Goal: Task Accomplishment & Management: Complete application form

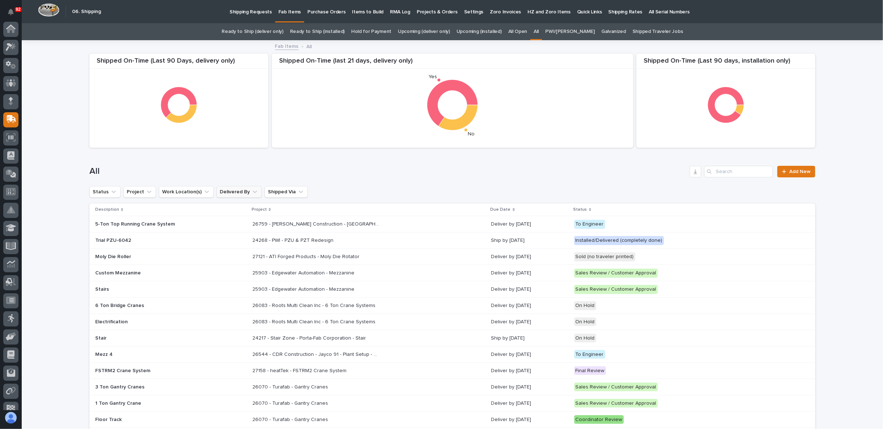
scroll to position [46, 0]
click at [247, 12] on p "Shipping Requests" at bounding box center [250, 7] width 42 height 15
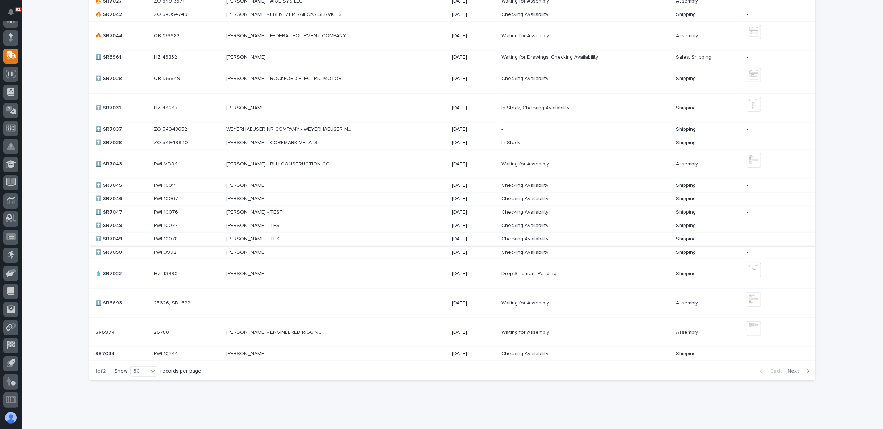
scroll to position [586, 0]
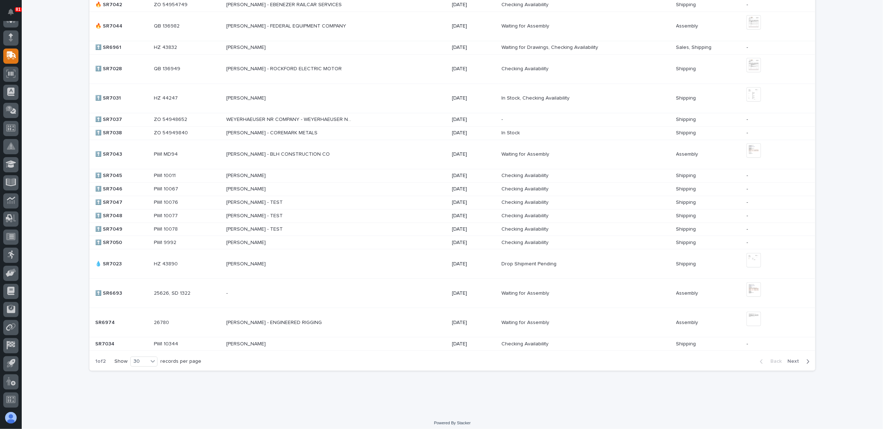
click at [288, 342] on p at bounding box center [289, 344] width 127 height 6
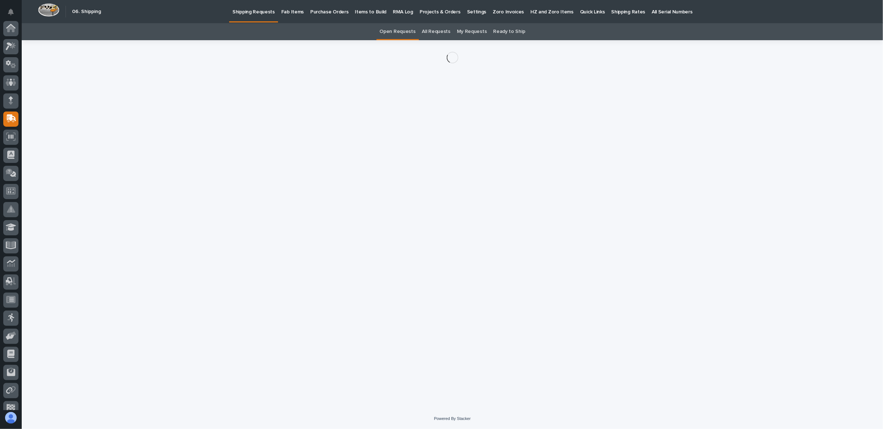
scroll to position [63, 0]
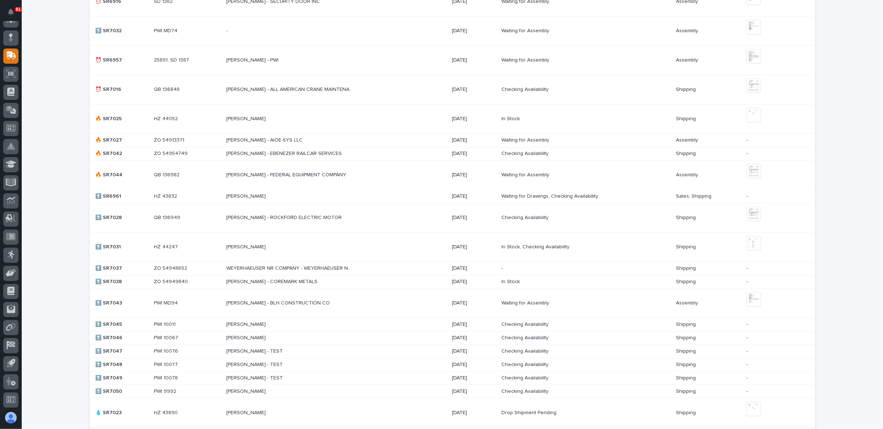
scroll to position [586, 0]
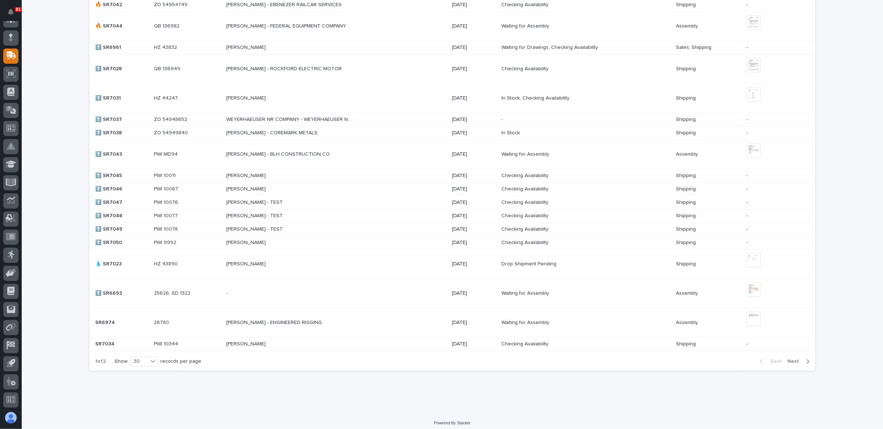
click at [794, 358] on span "Next" at bounding box center [795, 361] width 16 height 7
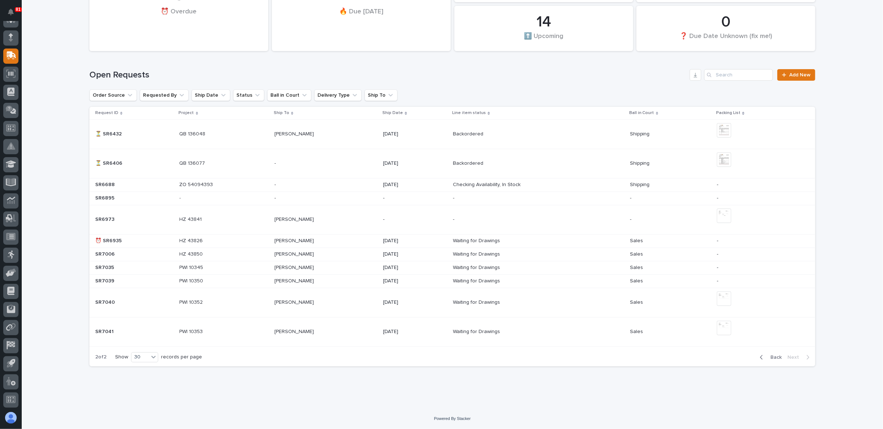
scroll to position [127, 0]
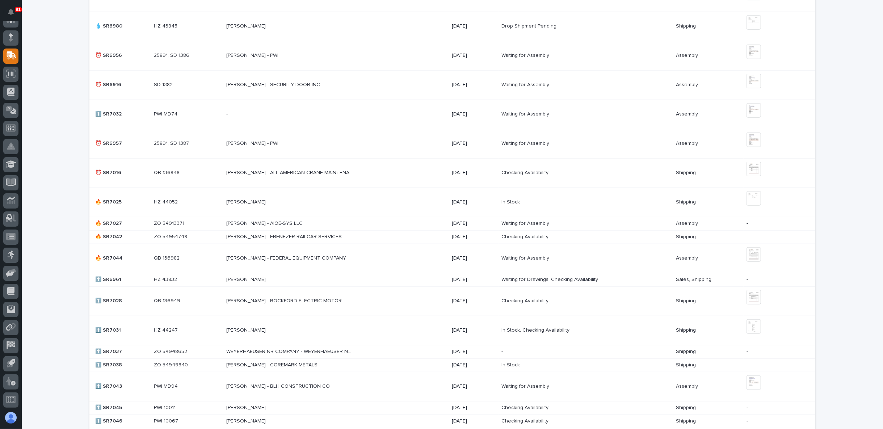
scroll to position [345, 0]
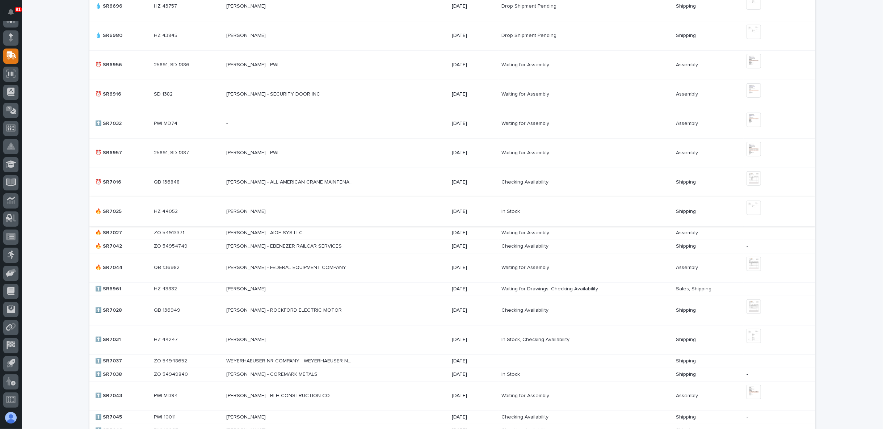
click at [754, 207] on img at bounding box center [753, 207] width 14 height 14
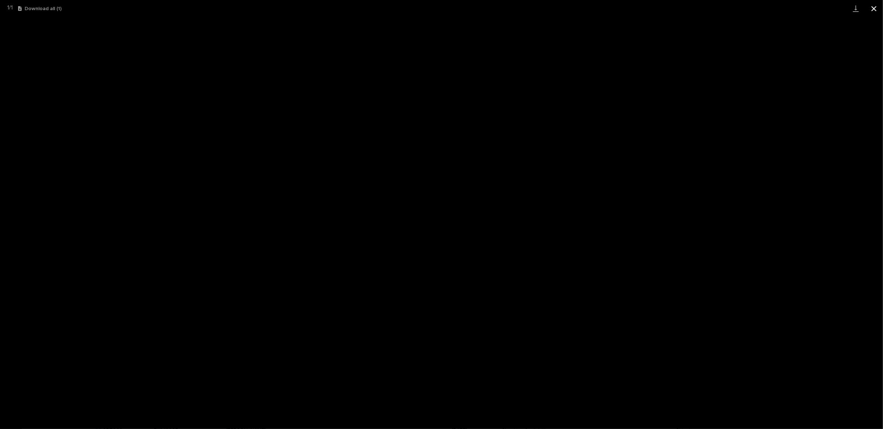
click at [873, 8] on button "Close gallery" at bounding box center [873, 8] width 18 height 17
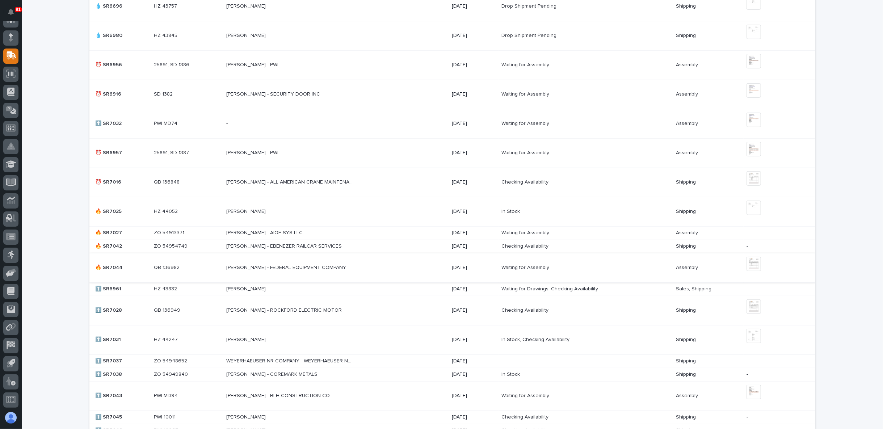
click at [752, 266] on img at bounding box center [753, 264] width 14 height 14
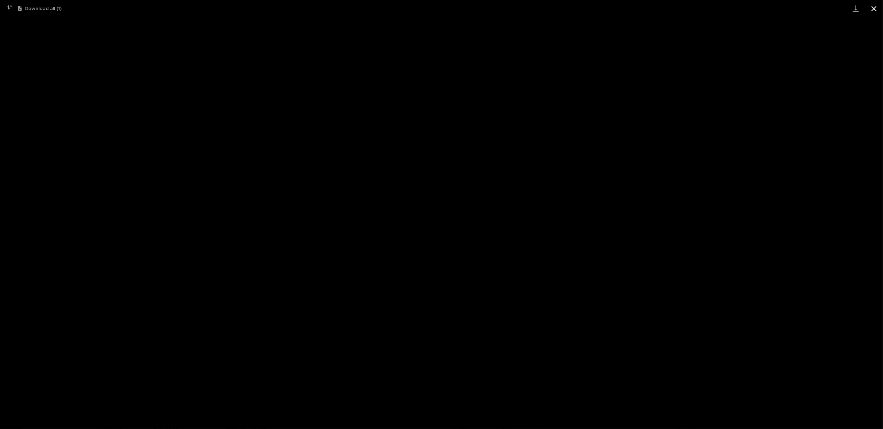
click at [871, 6] on button "Close gallery" at bounding box center [873, 8] width 18 height 17
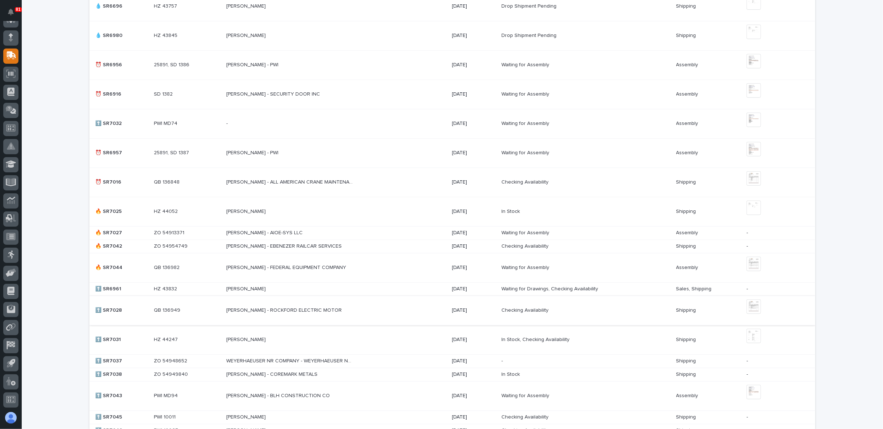
click at [753, 305] on img at bounding box center [753, 306] width 14 height 14
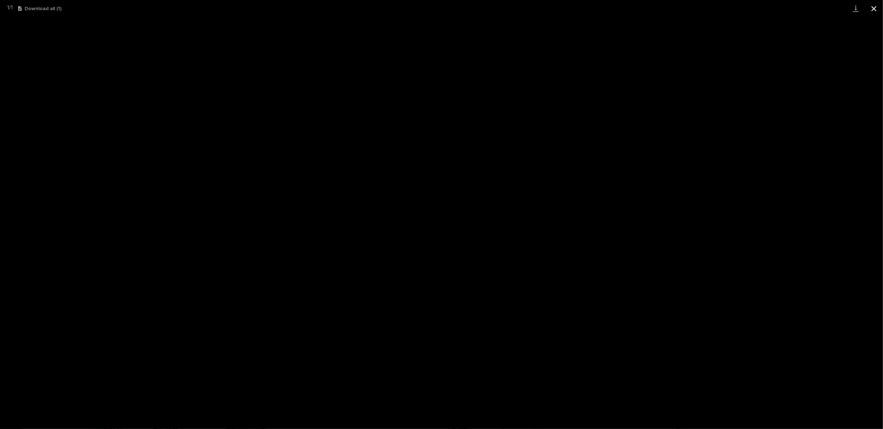
click at [871, 6] on button "Close gallery" at bounding box center [873, 8] width 18 height 17
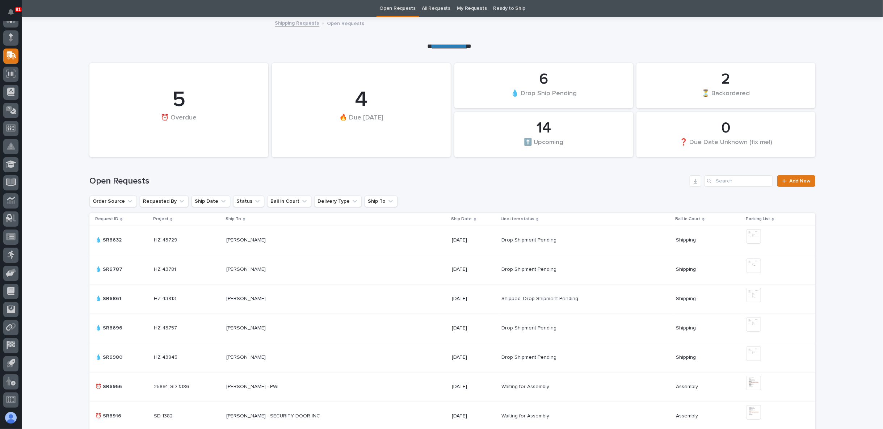
scroll to position [0, 0]
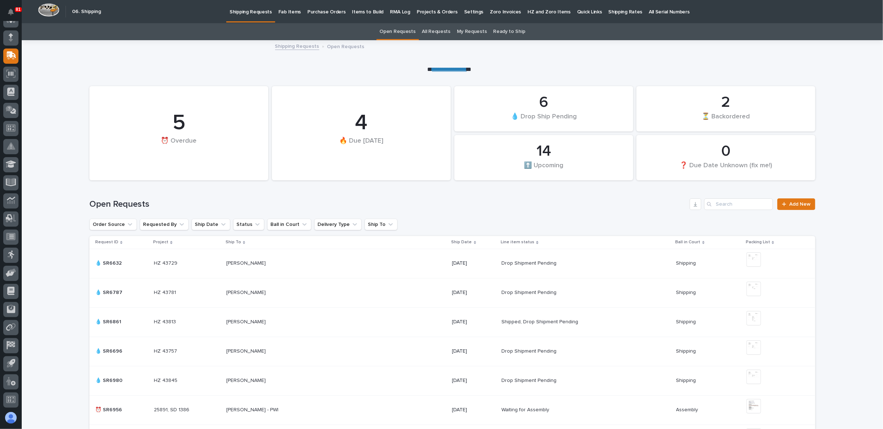
click at [289, 11] on p "Fab Items" at bounding box center [289, 7] width 22 height 15
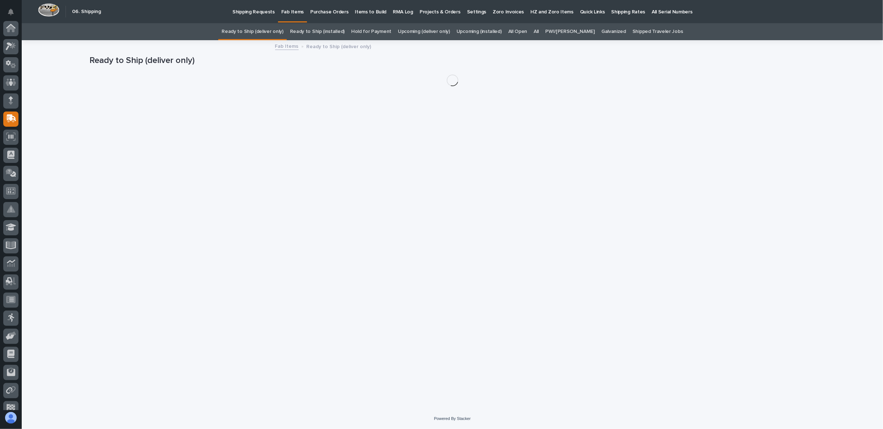
scroll to position [63, 0]
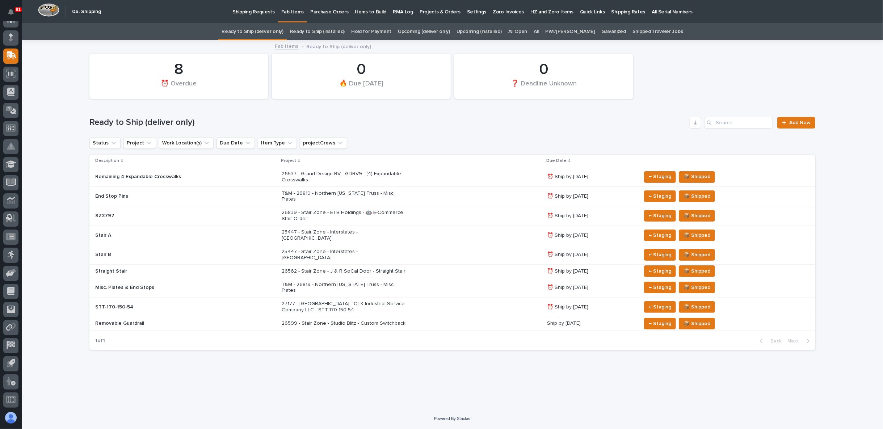
click at [538, 30] on link "All" at bounding box center [535, 31] width 5 height 17
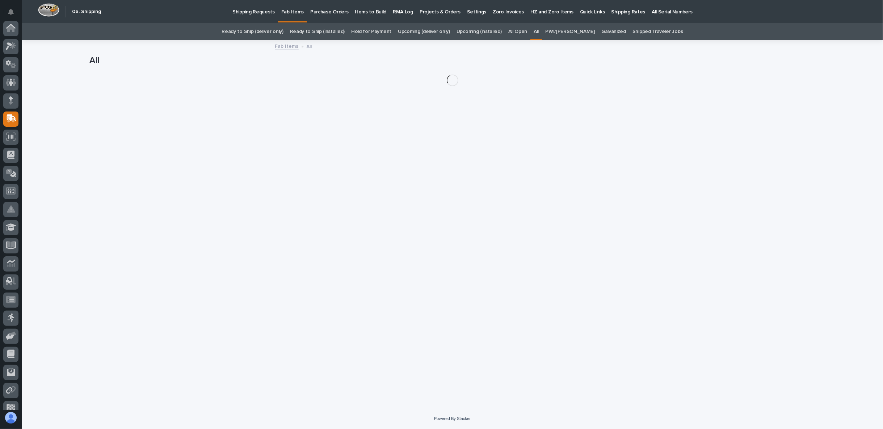
scroll to position [63, 0]
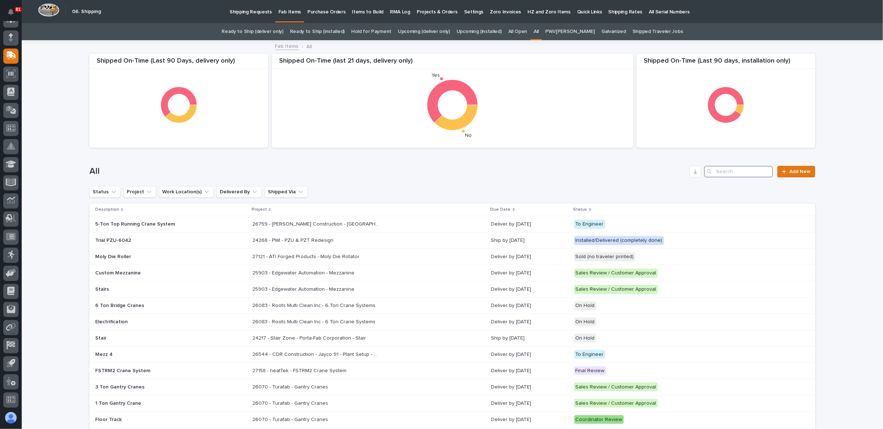
click at [731, 170] on input "Search" at bounding box center [738, 172] width 69 height 12
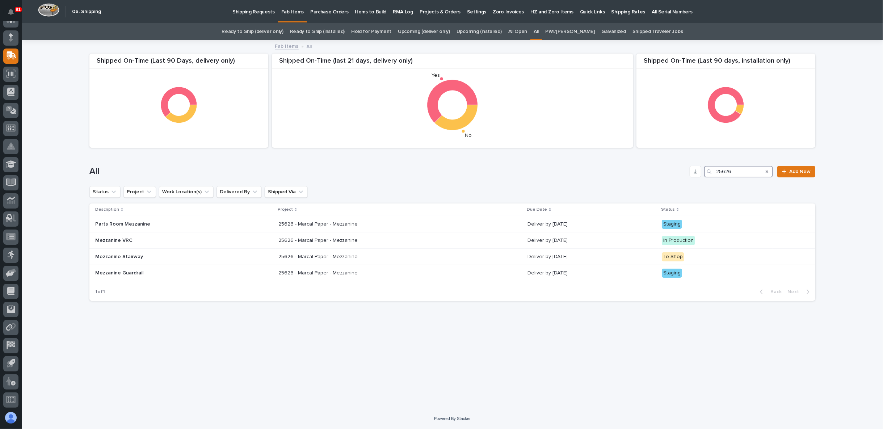
drag, startPoint x: 720, startPoint y: 177, endPoint x: 704, endPoint y: 178, distance: 15.6
click at [704, 178] on div "All 25626 Add New" at bounding box center [451, 168] width 725 height 35
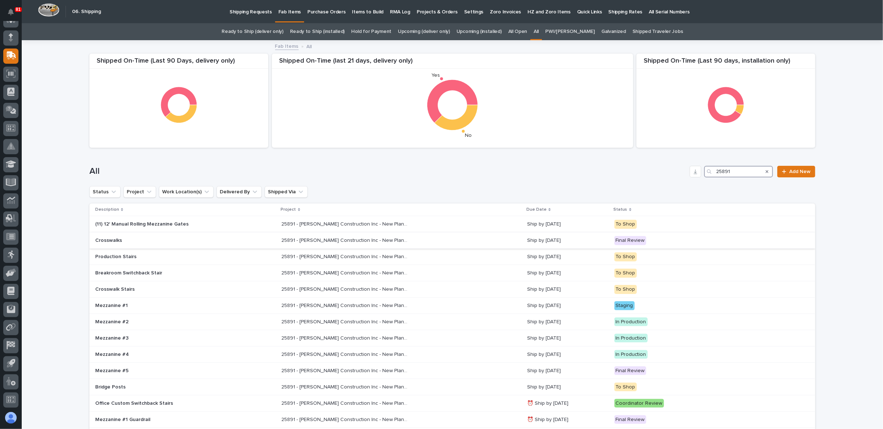
type input "25891"
click at [321, 242] on p "25891 - J A Wagner Construction Inc - New Plant Setup - Mezzanine Project" at bounding box center [346, 240] width 128 height 8
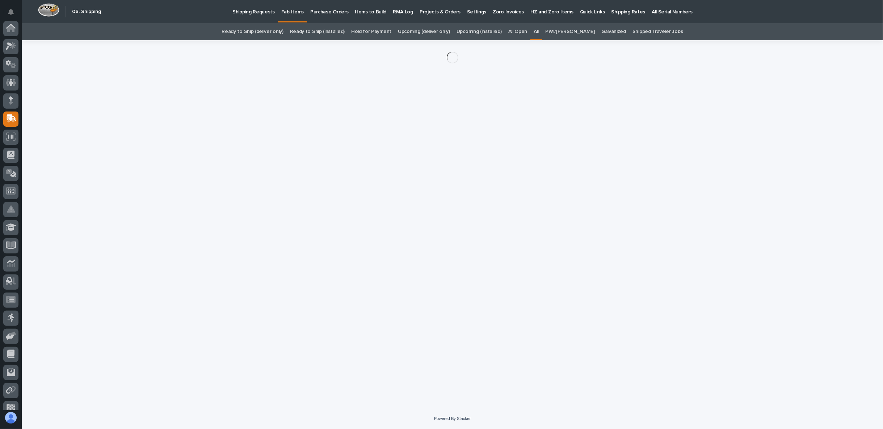
scroll to position [63, 0]
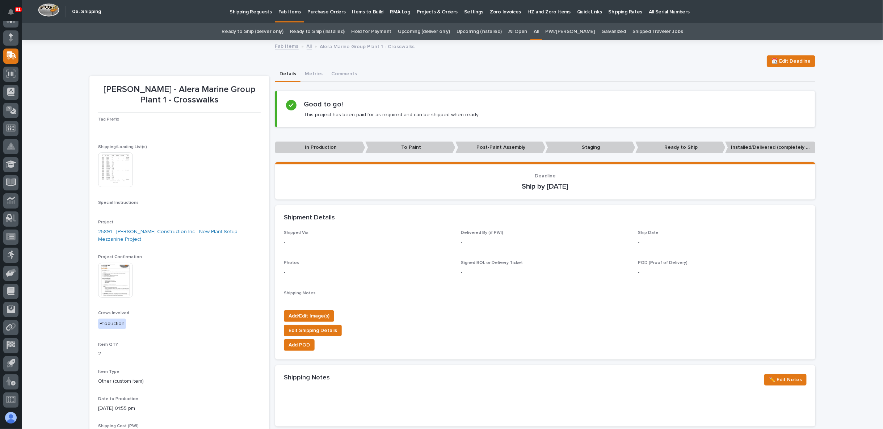
click at [115, 167] on img at bounding box center [115, 169] width 35 height 35
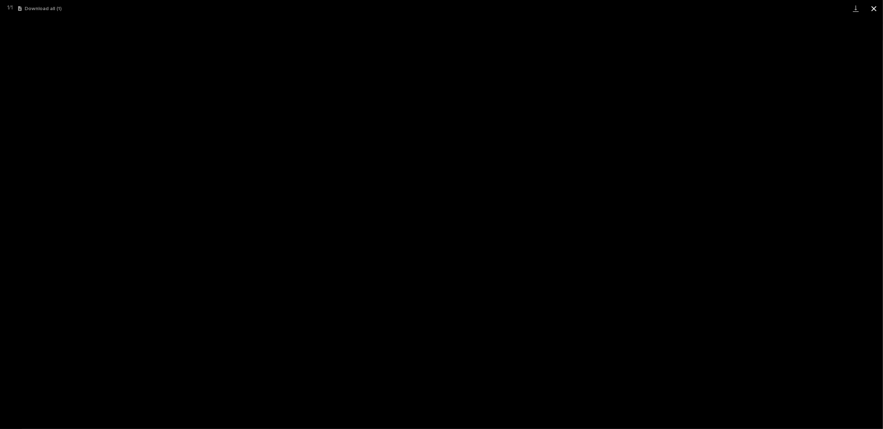
click at [876, 9] on button "Close gallery" at bounding box center [873, 8] width 18 height 17
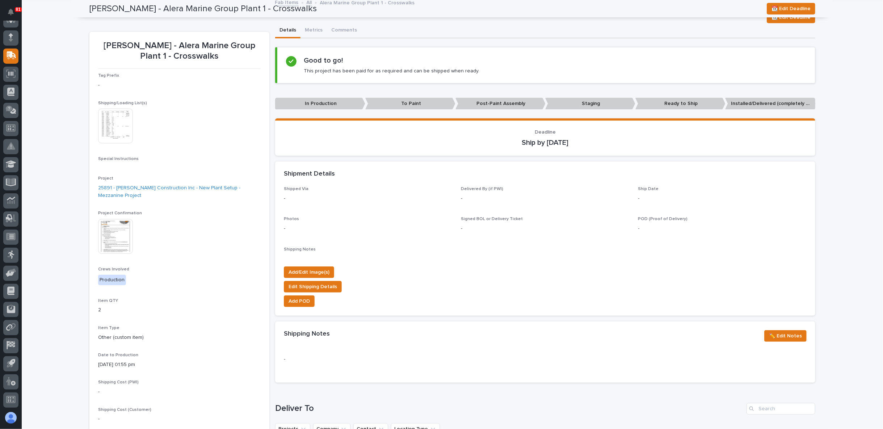
scroll to position [40, 0]
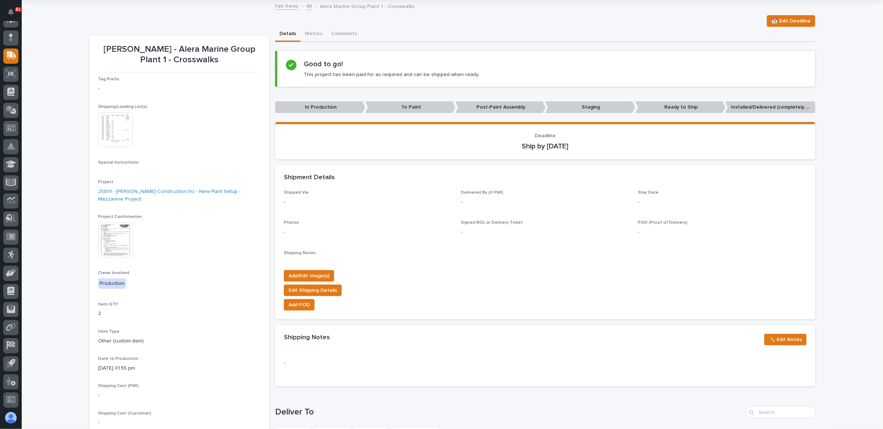
click at [98, 248] on img at bounding box center [115, 240] width 35 height 35
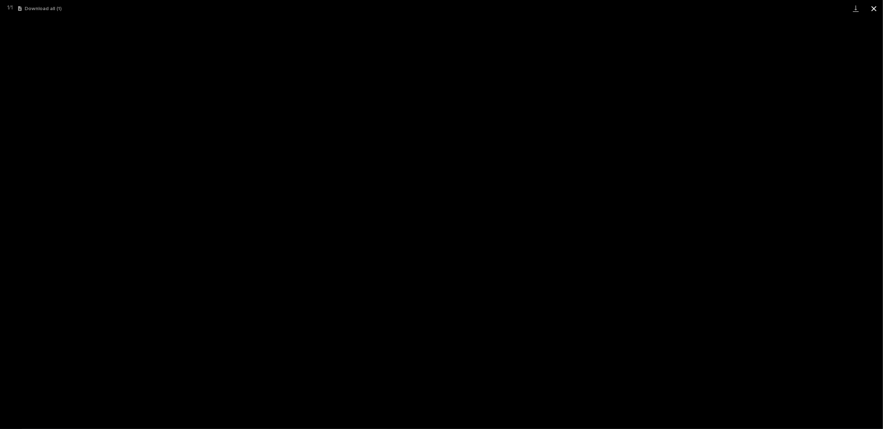
click at [875, 10] on button "Close gallery" at bounding box center [873, 8] width 18 height 17
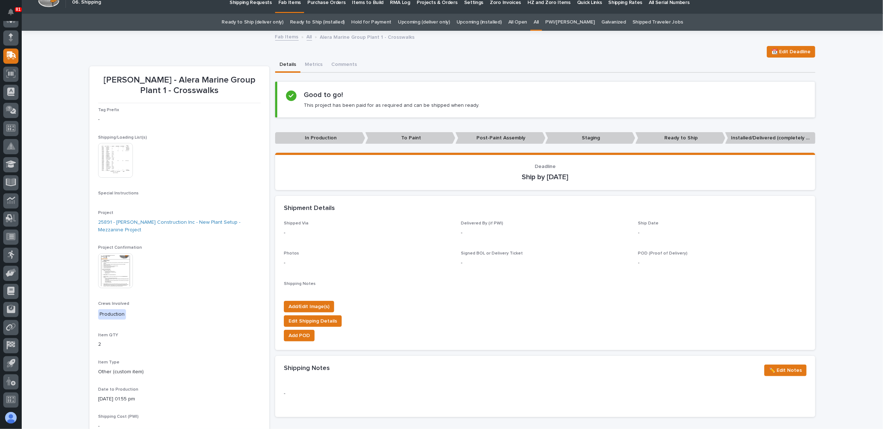
scroll to position [0, 0]
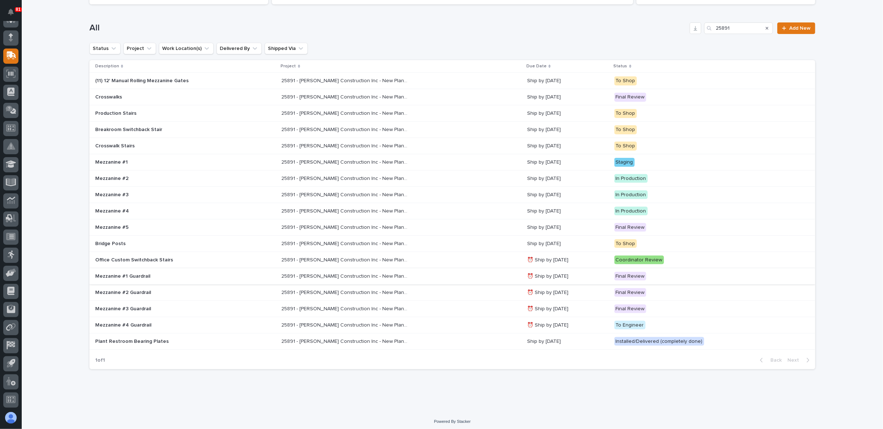
scroll to position [103, 0]
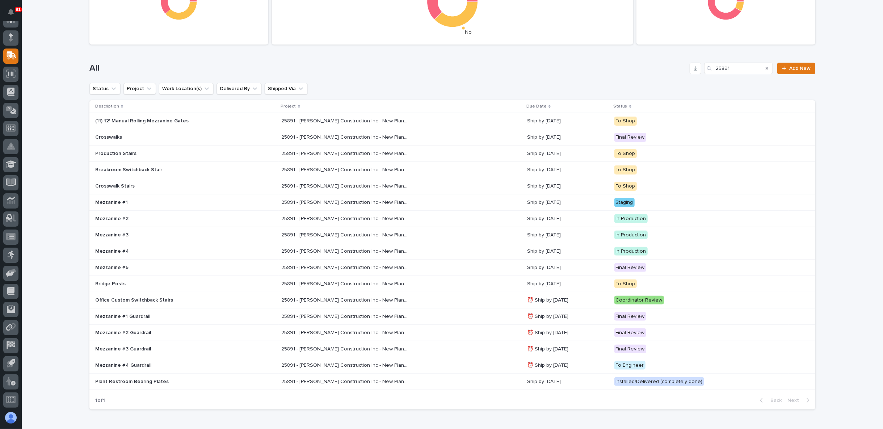
click at [310, 170] on p "25891 - J A Wagner Construction Inc - New Plant Setup - Mezzanine Project" at bounding box center [346, 169] width 128 height 8
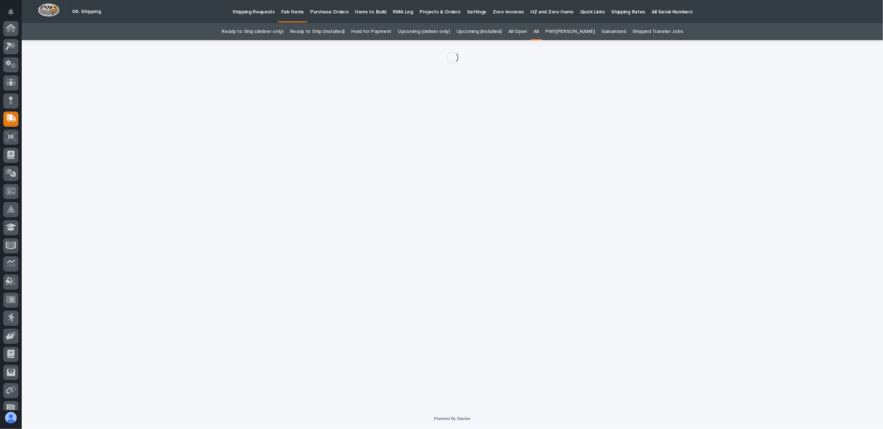
scroll to position [63, 0]
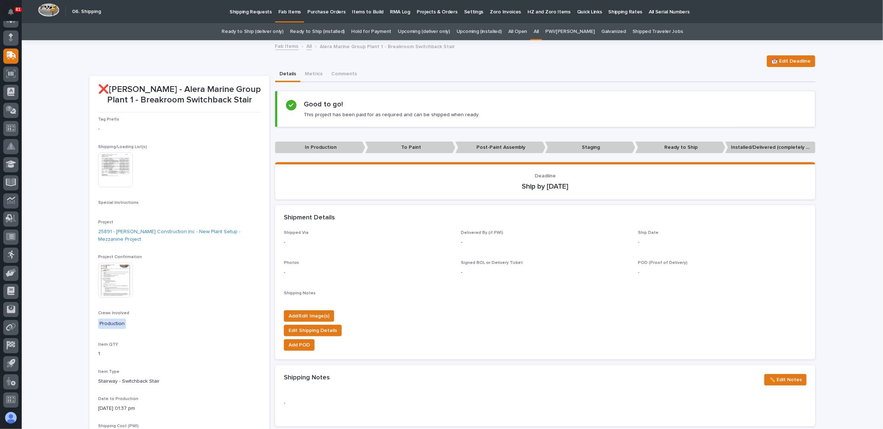
click at [108, 162] on img at bounding box center [115, 169] width 35 height 35
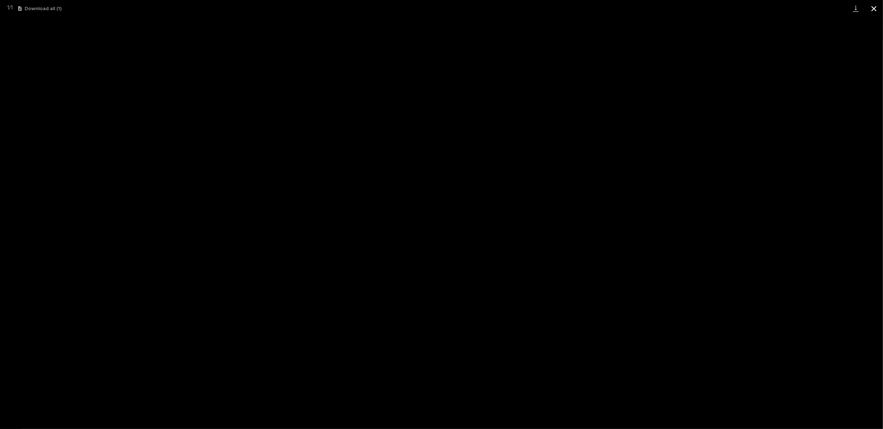
click at [870, 8] on button "Close gallery" at bounding box center [873, 8] width 18 height 17
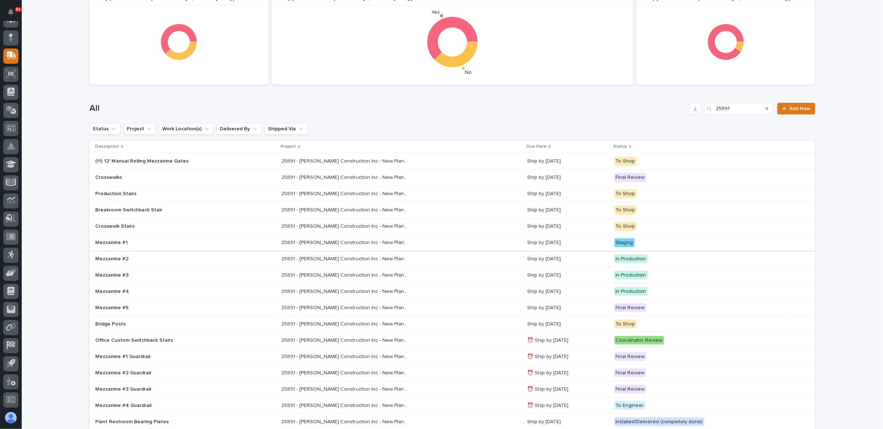
scroll to position [103, 0]
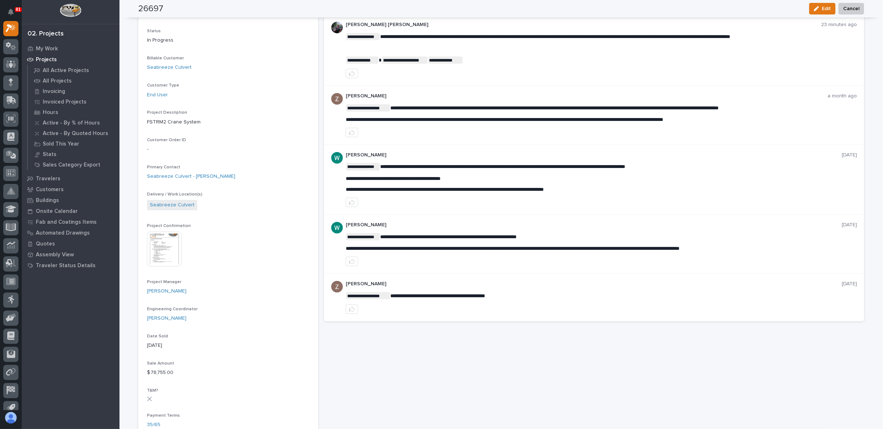
scroll to position [161, 0]
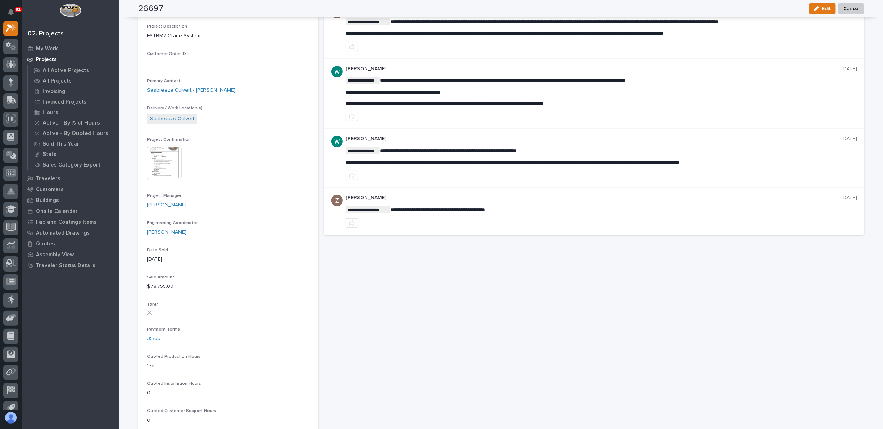
click at [160, 182] on div "Project Confirmation This file cannot be opened Download File" at bounding box center [228, 162] width 162 height 50
click at [161, 164] on img at bounding box center [164, 162] width 35 height 35
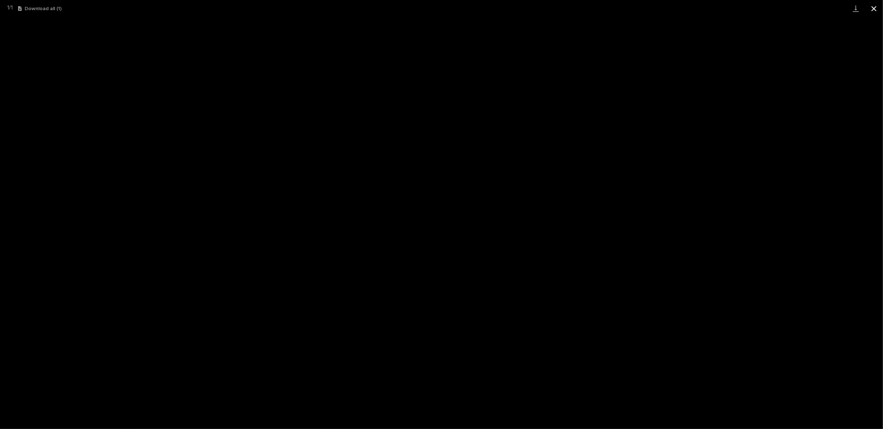
click at [876, 6] on button "Close gallery" at bounding box center [873, 8] width 18 height 17
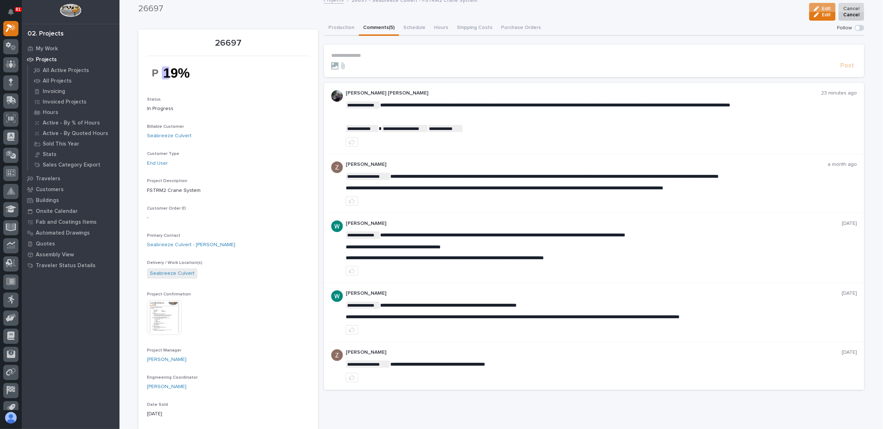
scroll to position [0, 0]
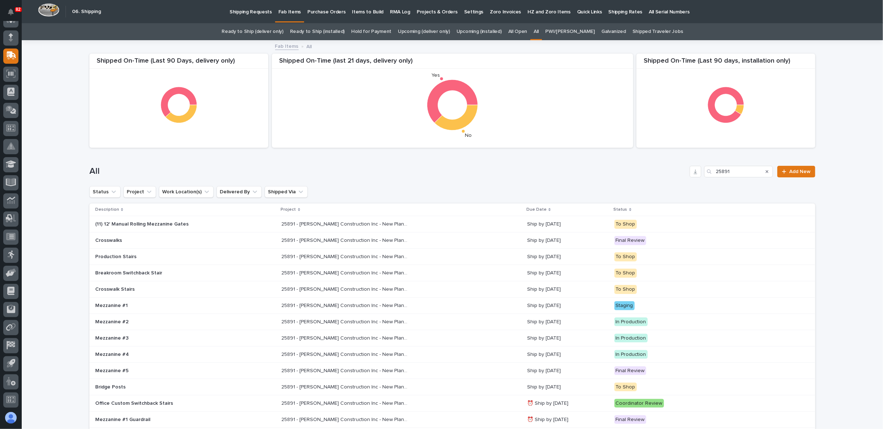
click at [438, 32] on link "Upcoming (deliver only)" at bounding box center [424, 31] width 52 height 17
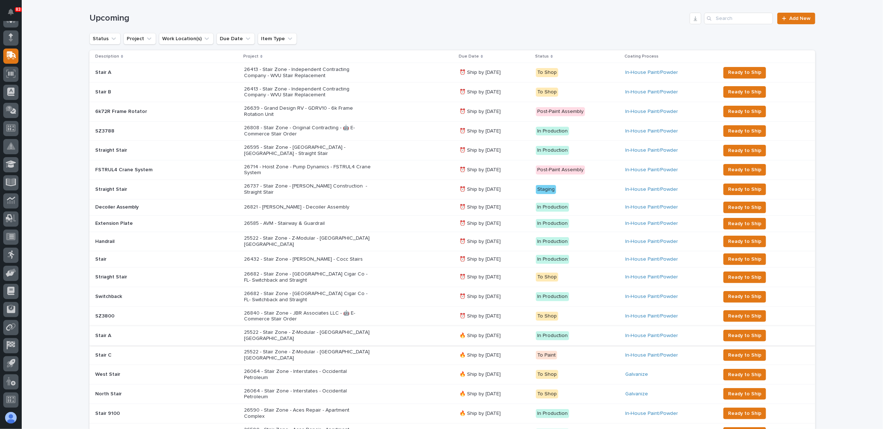
scroll to position [120, 0]
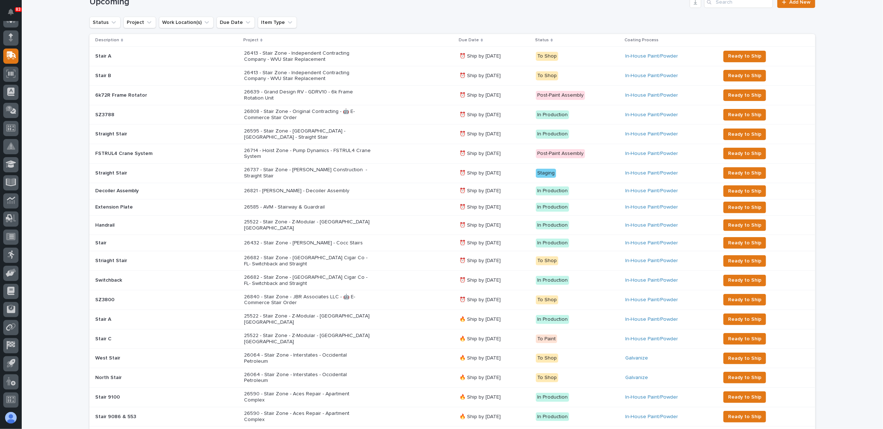
click at [187, 313] on div "Stair A Stair A" at bounding box center [166, 319] width 143 height 12
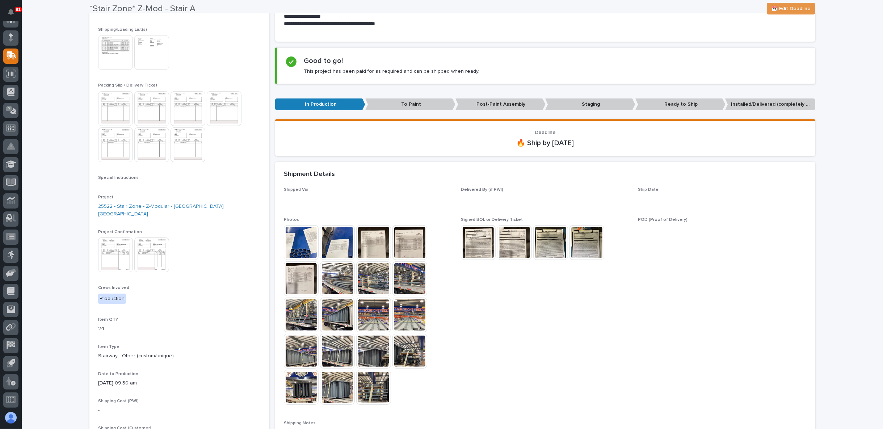
scroll to position [120, 0]
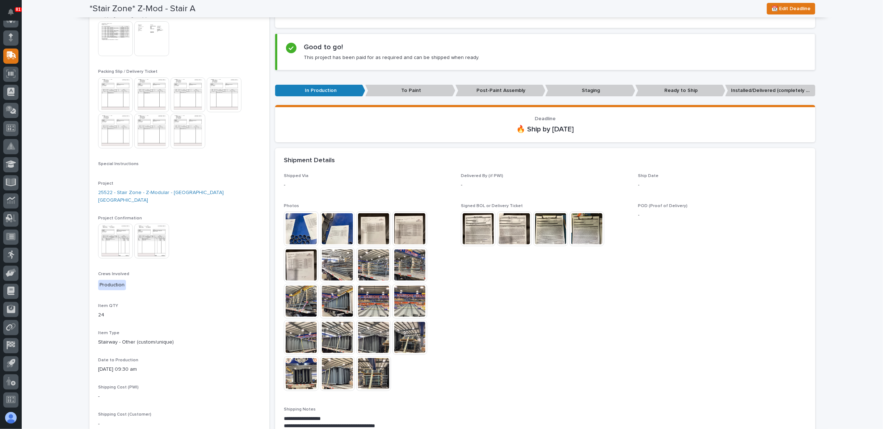
click at [722, 321] on span "POD (Proof of Delivery) -" at bounding box center [722, 300] width 168 height 195
click at [487, 224] on img at bounding box center [478, 228] width 35 height 35
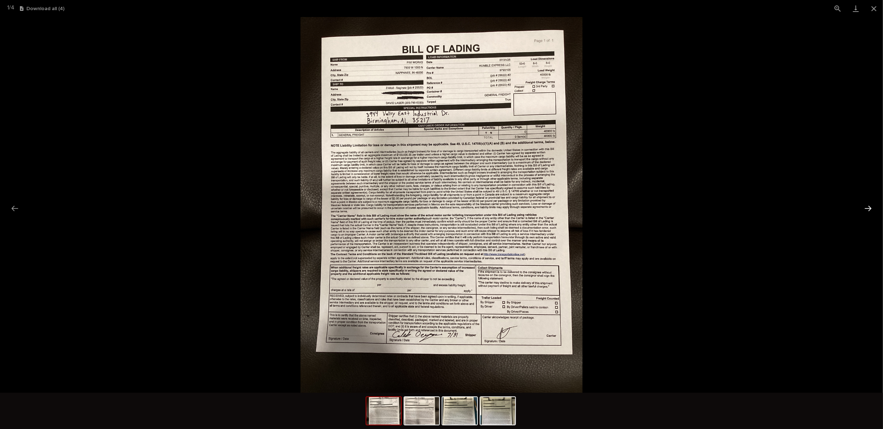
click at [866, 209] on button "Next slide" at bounding box center [867, 208] width 15 height 14
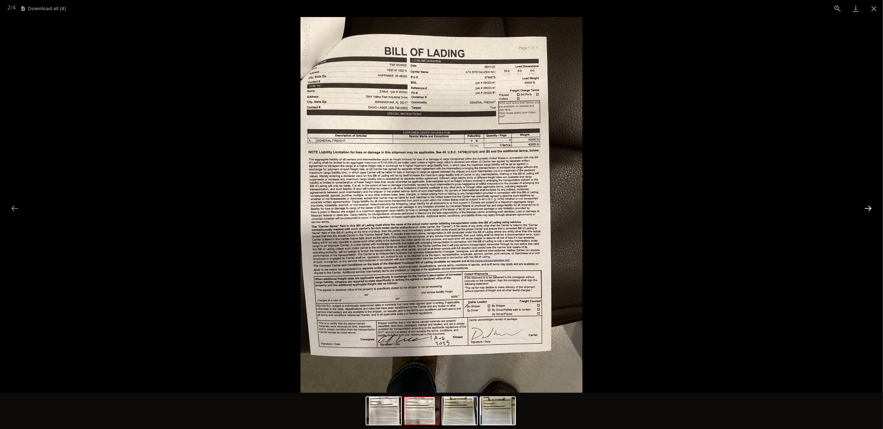
click at [866, 209] on button "Next slide" at bounding box center [867, 208] width 15 height 14
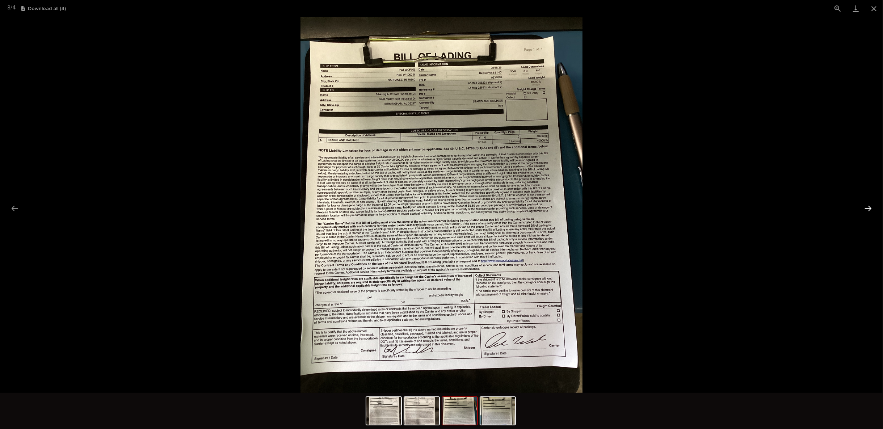
click at [866, 209] on button "Next slide" at bounding box center [867, 208] width 15 height 14
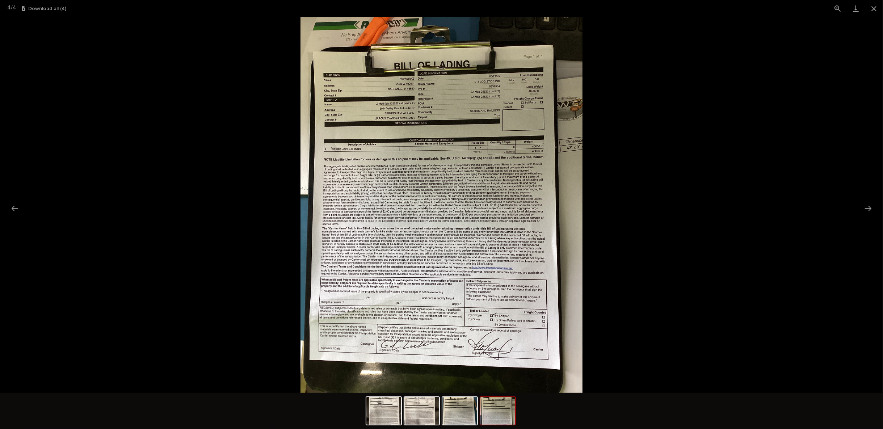
scroll to position [0, 0]
drag, startPoint x: 107, startPoint y: 251, endPoint x: 113, endPoint y: 254, distance: 6.5
click at [109, 252] on picture at bounding box center [441, 205] width 883 height 376
click at [215, 266] on picture at bounding box center [441, 205] width 883 height 376
click at [874, 10] on button "Close gallery" at bounding box center [873, 8] width 18 height 17
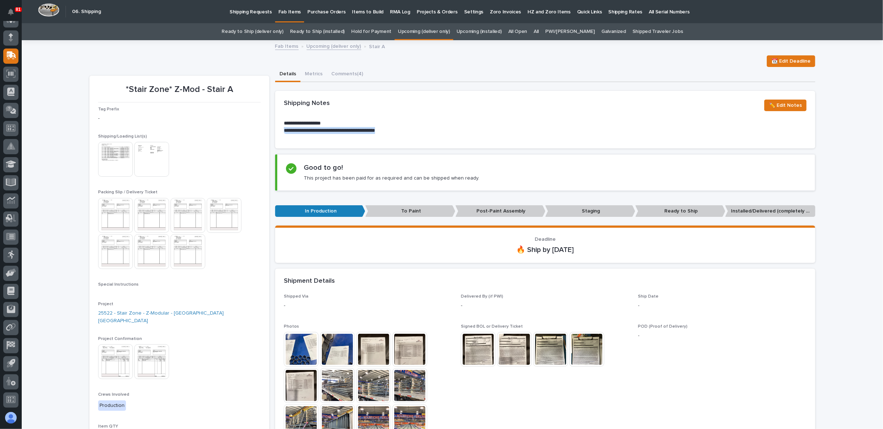
drag, startPoint x: 401, startPoint y: 131, endPoint x: 280, endPoint y: 132, distance: 120.1
click at [280, 132] on div "**********" at bounding box center [545, 134] width 540 height 29
copy p "**********"
click at [517, 418] on span "Signed BOL or Delivery Ticket This file cannot be opened Download File" at bounding box center [545, 421] width 168 height 195
drag, startPoint x: 322, startPoint y: 315, endPoint x: 304, endPoint y: 323, distance: 19.7
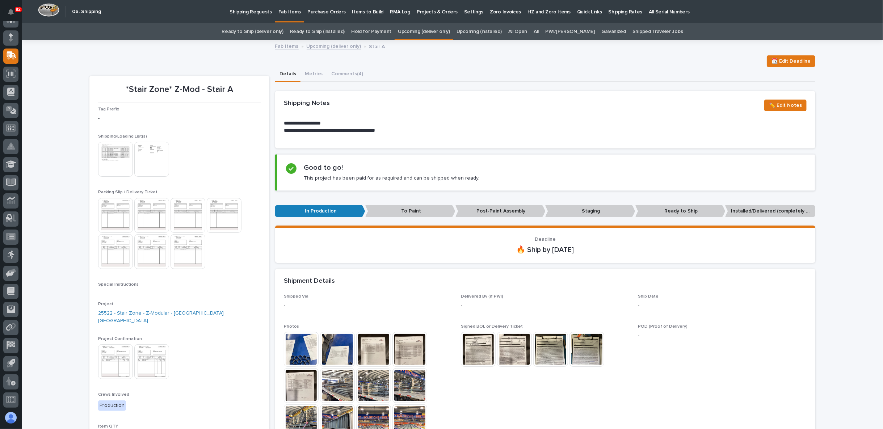
click at [322, 315] on div "**********" at bounding box center [545, 425] width 523 height 262
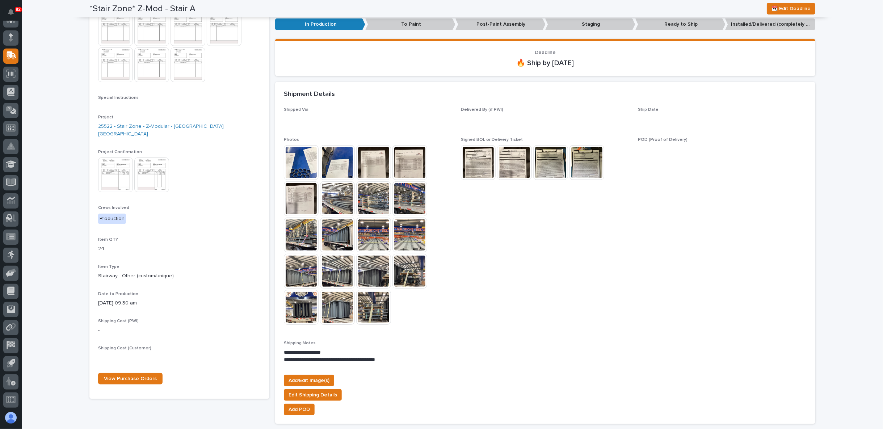
scroll to position [201, 0]
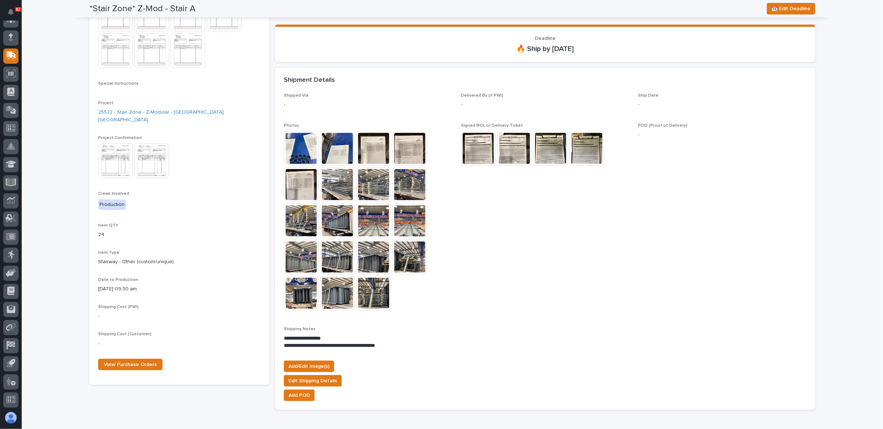
click at [341, 188] on img at bounding box center [337, 184] width 35 height 35
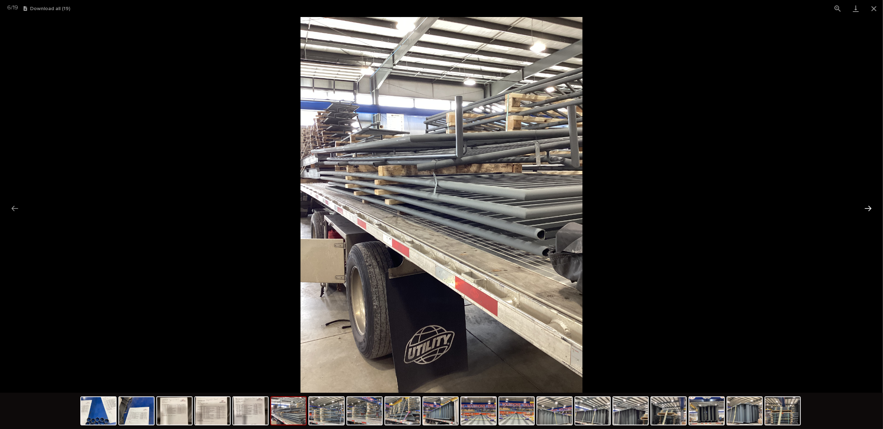
click at [870, 207] on button "Next slide" at bounding box center [867, 208] width 15 height 14
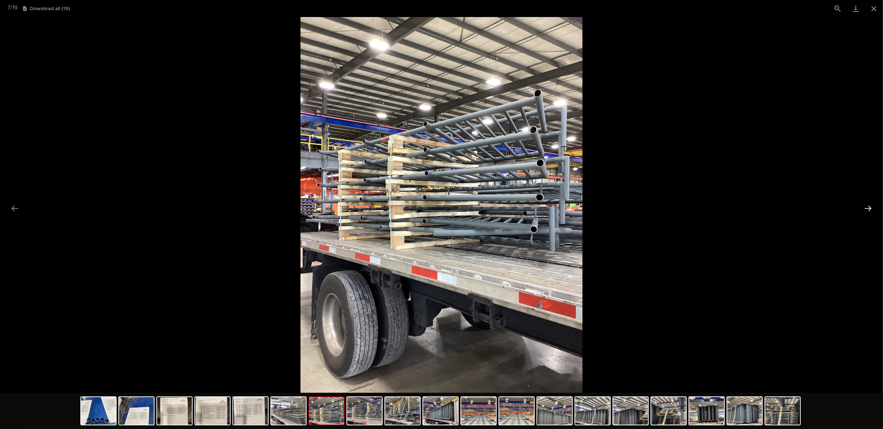
click at [870, 207] on button "Next slide" at bounding box center [867, 208] width 15 height 14
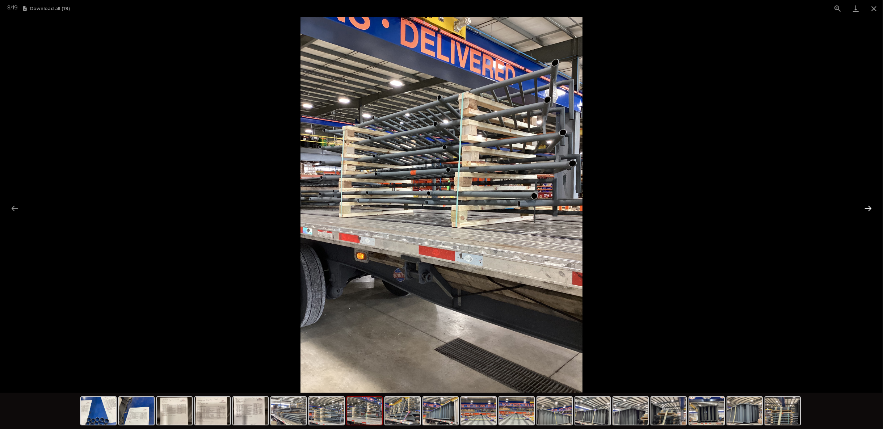
click at [866, 204] on button "Next slide" at bounding box center [867, 208] width 15 height 14
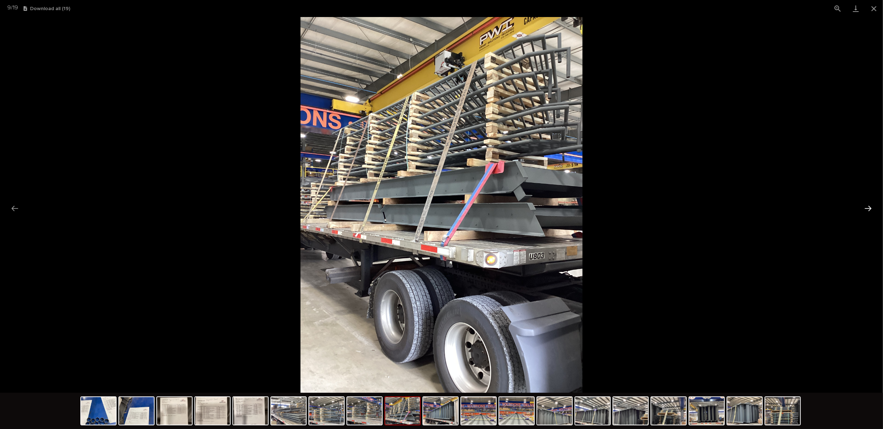
click at [866, 204] on button "Next slide" at bounding box center [867, 208] width 15 height 14
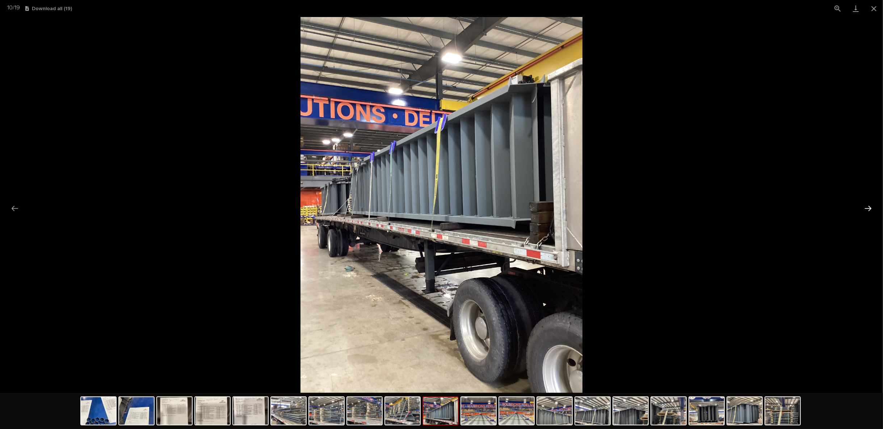
click at [866, 204] on button "Next slide" at bounding box center [867, 208] width 15 height 14
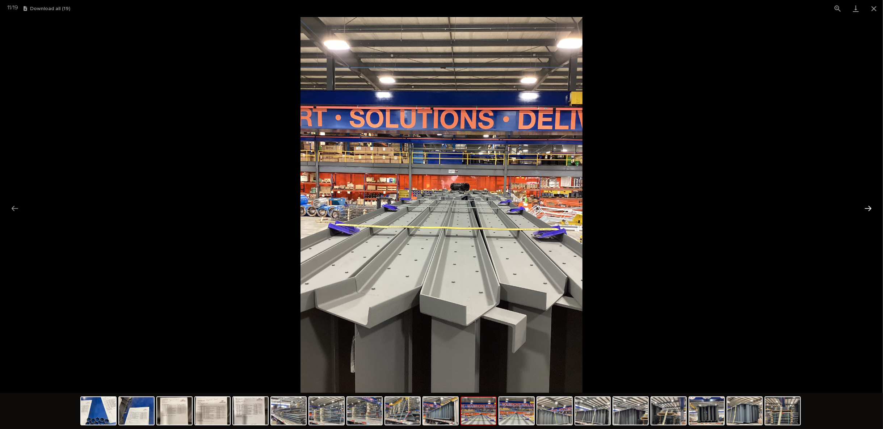
click at [866, 204] on button "Next slide" at bounding box center [867, 208] width 15 height 14
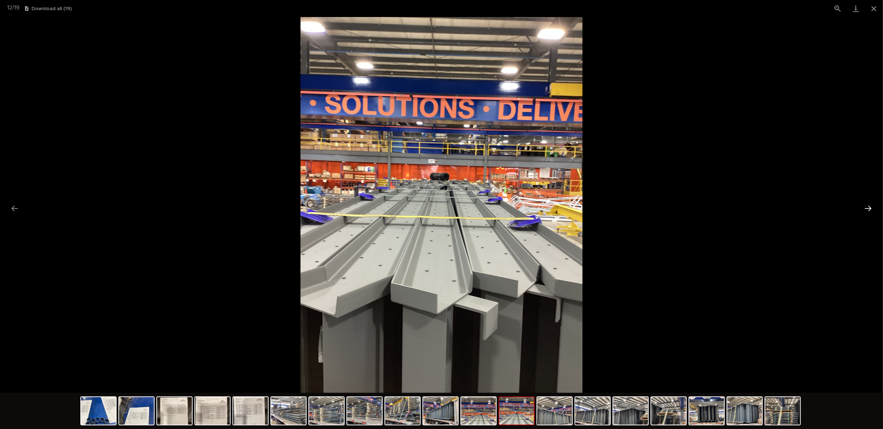
click at [866, 204] on button "Next slide" at bounding box center [867, 208] width 15 height 14
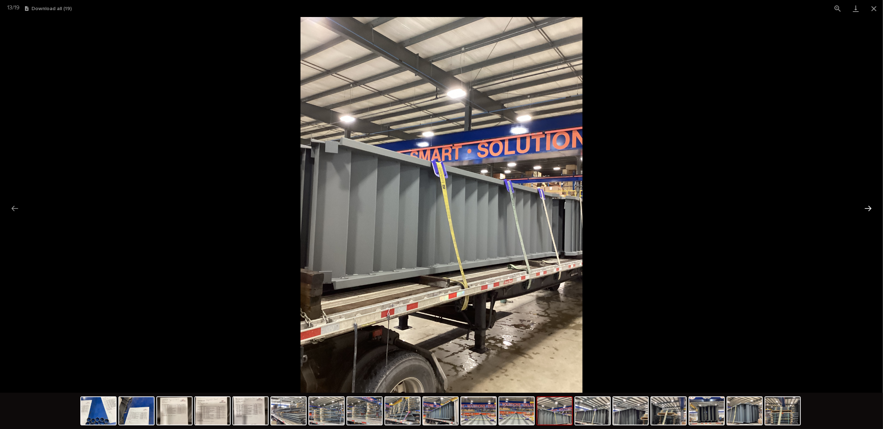
click at [865, 204] on button "Next slide" at bounding box center [867, 208] width 15 height 14
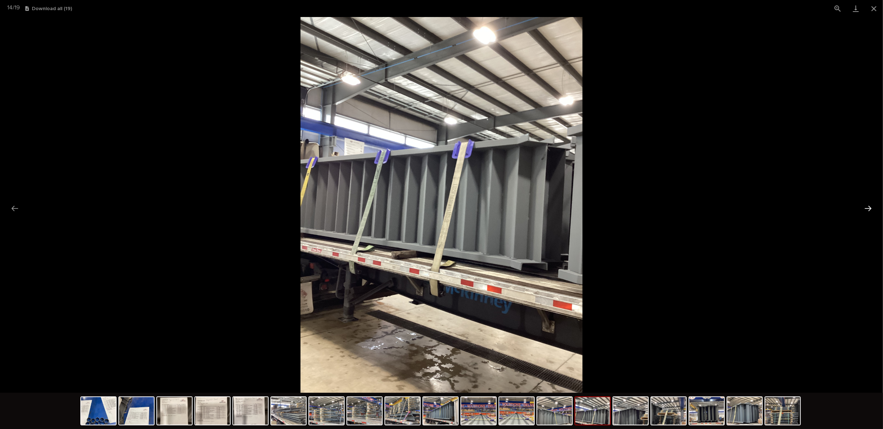
click at [865, 204] on button "Next slide" at bounding box center [867, 208] width 15 height 14
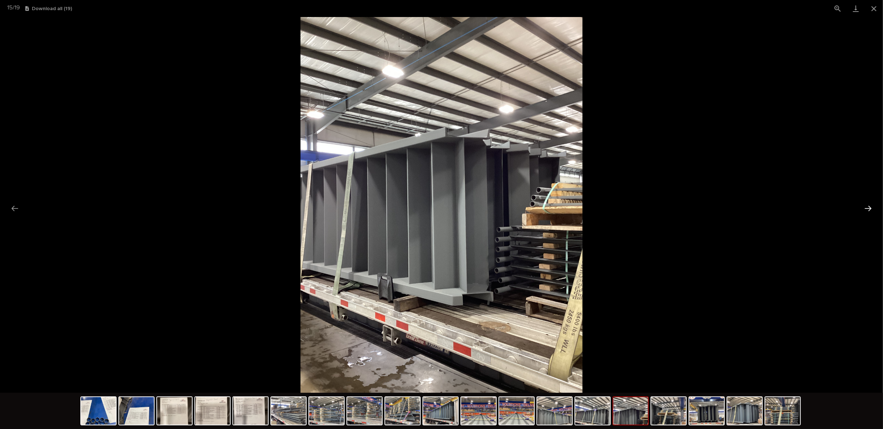
click at [865, 204] on button "Next slide" at bounding box center [867, 208] width 15 height 14
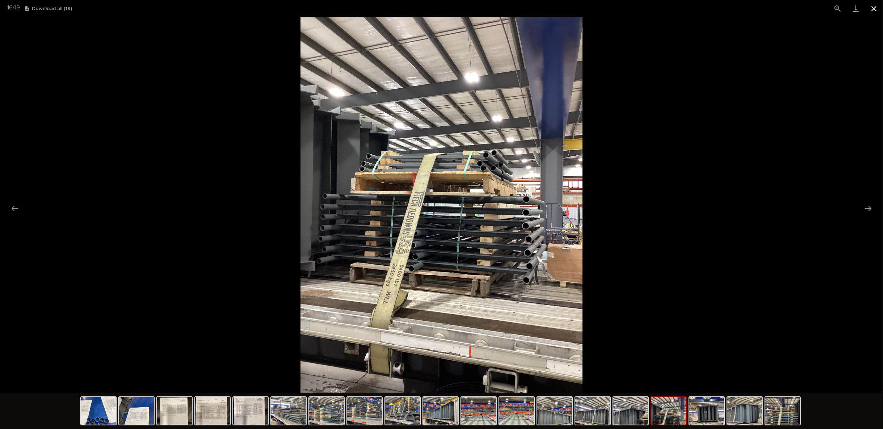
click at [876, 9] on button "Close gallery" at bounding box center [873, 8] width 18 height 17
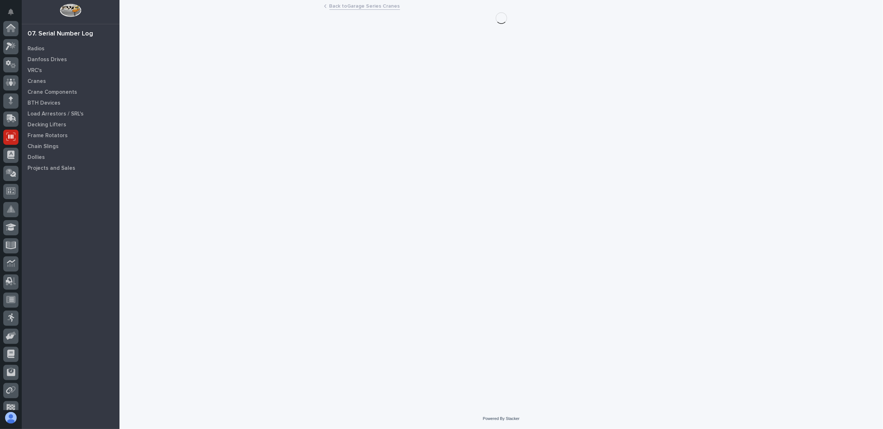
scroll to position [63, 0]
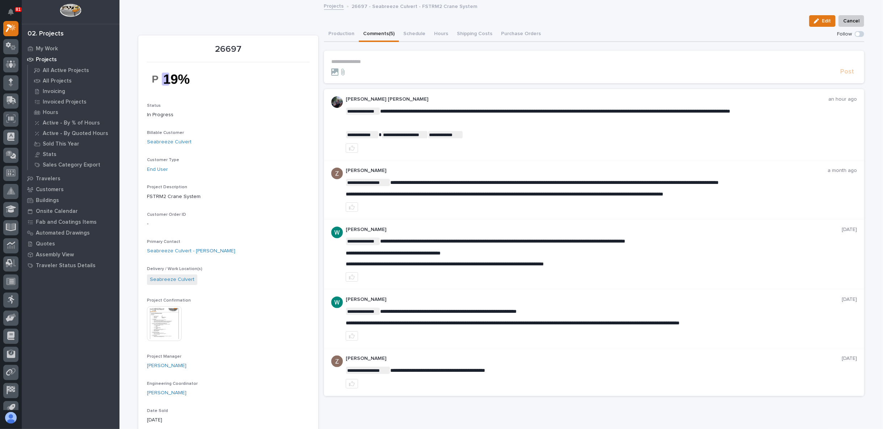
click at [254, 21] on div "Edit Cancel" at bounding box center [500, 21] width 725 height 12
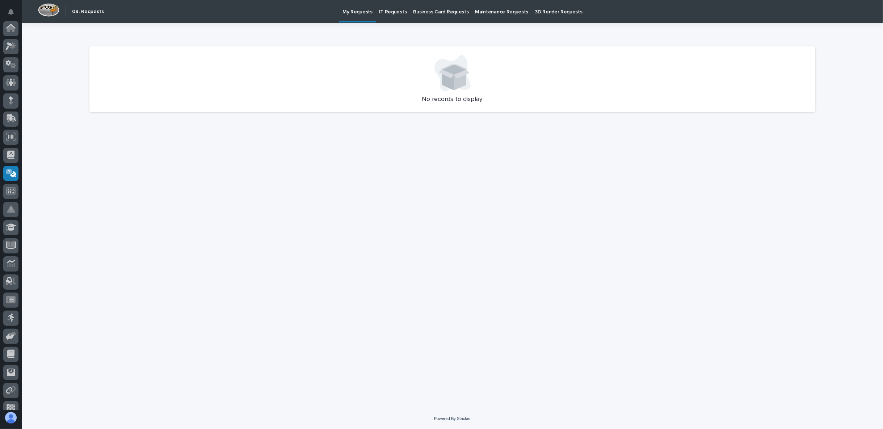
scroll to position [63, 0]
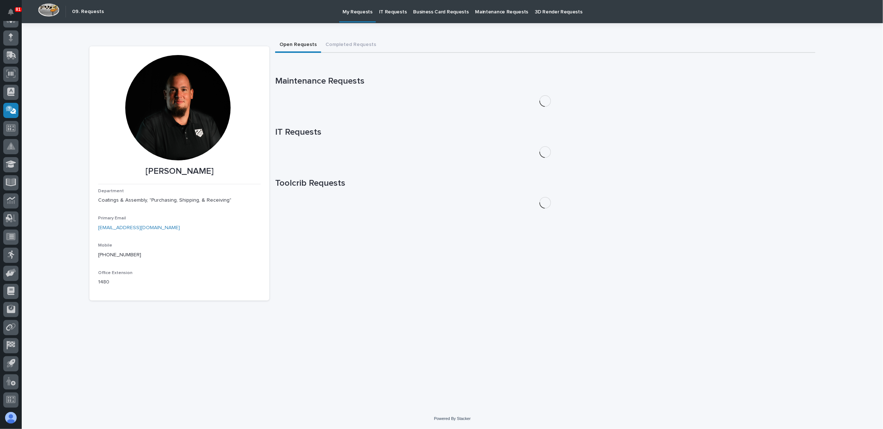
click at [381, 11] on p "IT Requests" at bounding box center [393, 7] width 28 height 15
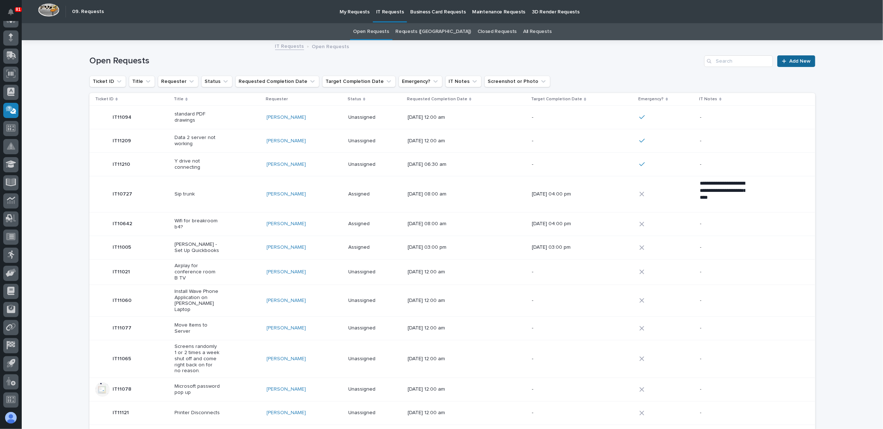
click at [790, 59] on span "Add New" at bounding box center [799, 61] width 21 height 5
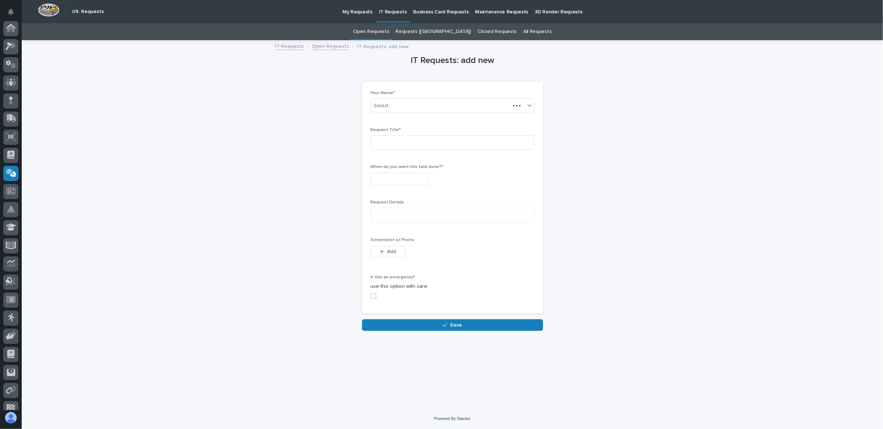
scroll to position [63, 0]
click at [410, 140] on input at bounding box center [453, 142] width 164 height 14
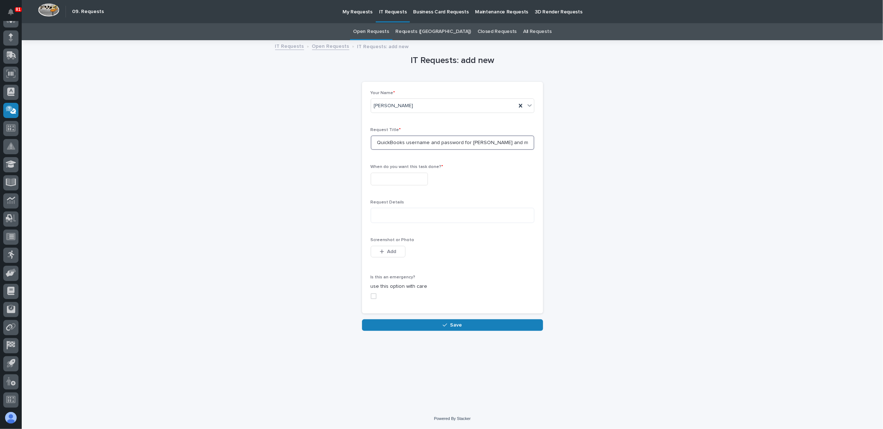
type input "QuickBooks username and password for [PERSON_NAME] and myself"
click at [387, 179] on input "text" at bounding box center [399, 179] width 57 height 13
click at [354, 118] on div "16" at bounding box center [352, 119] width 10 height 10
type input "**********"
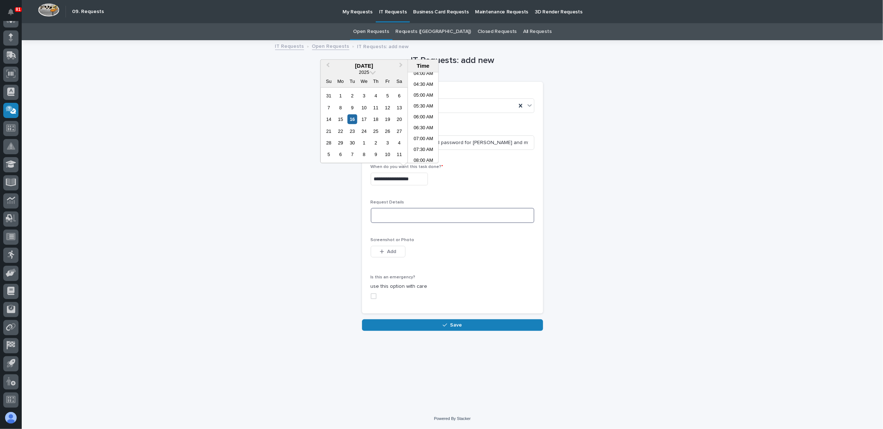
click at [402, 215] on textarea at bounding box center [453, 215] width 164 height 15
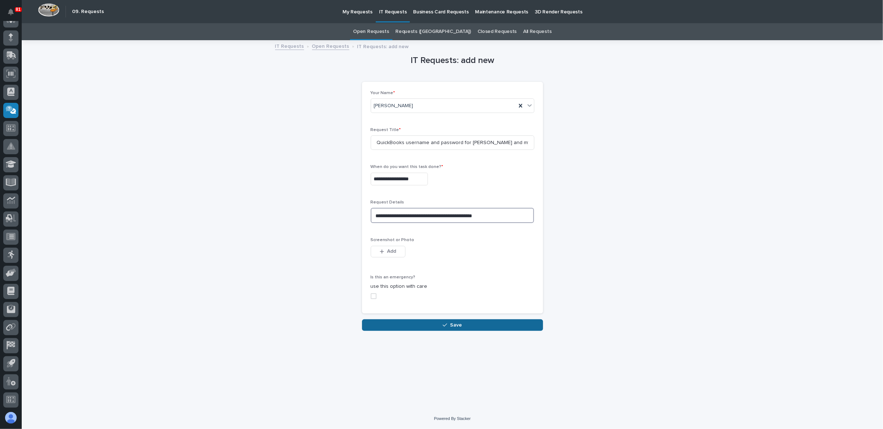
type textarea "**********"
click at [439, 325] on button "Save" at bounding box center [452, 325] width 181 height 12
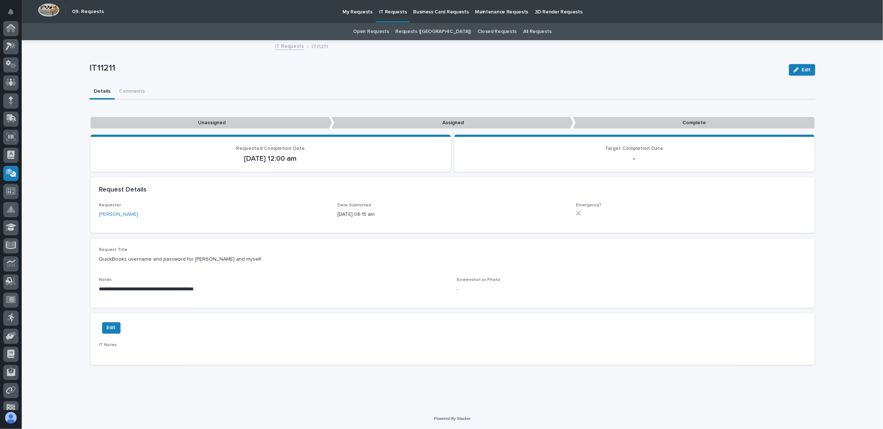
scroll to position [63, 0]
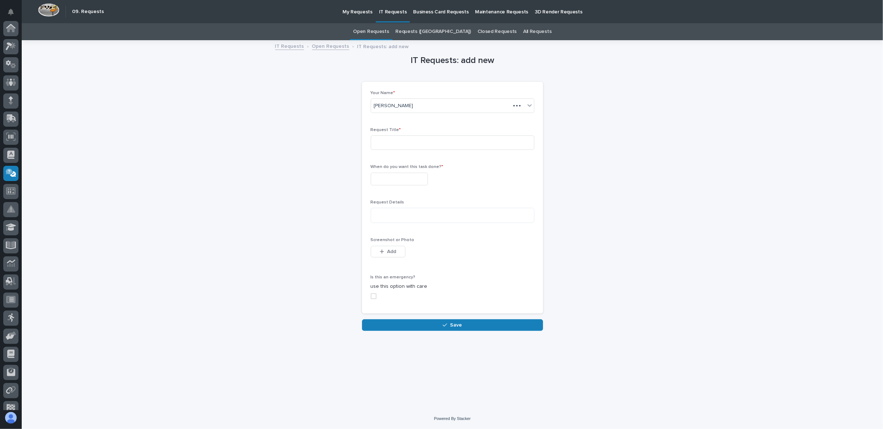
scroll to position [63, 0]
click at [12, 110] on icon at bounding box center [12, 110] width 8 height 7
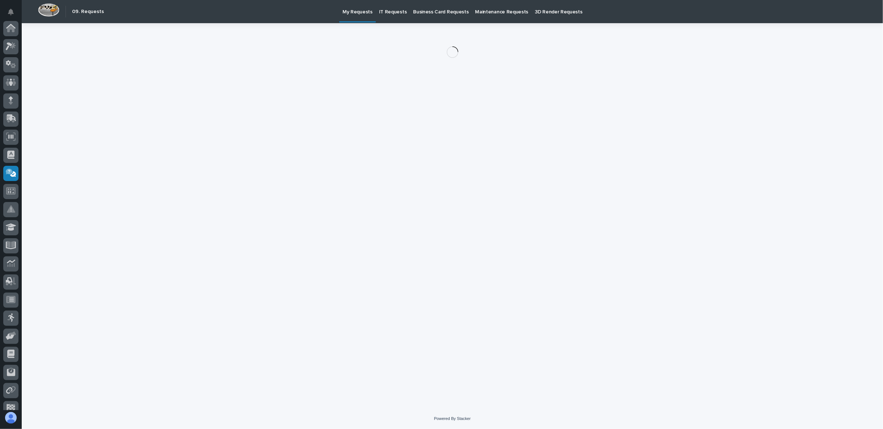
scroll to position [63, 0]
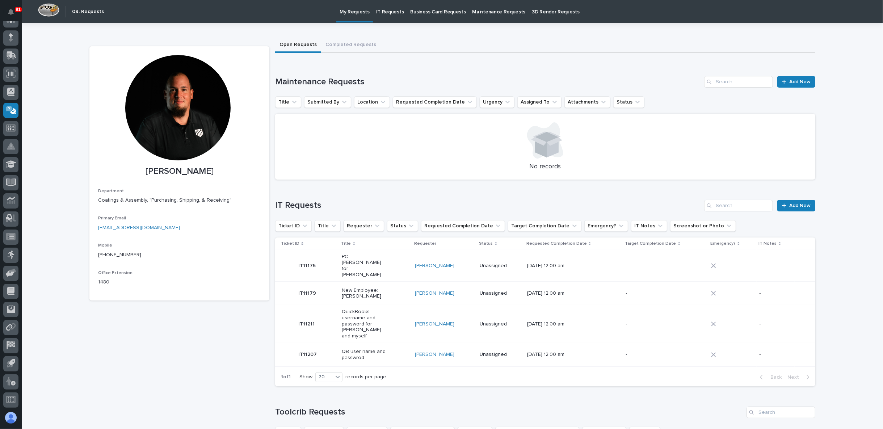
click at [382, 8] on p "IT Requests" at bounding box center [390, 7] width 28 height 15
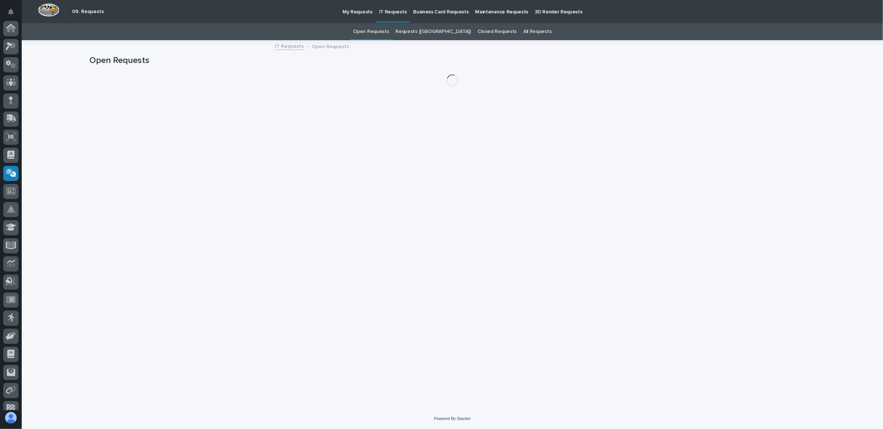
scroll to position [63, 0]
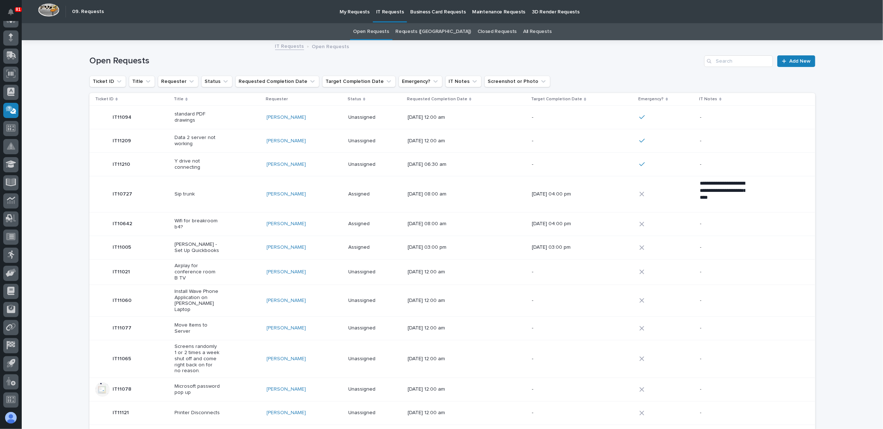
click at [428, 9] on p "Business Card Requests" at bounding box center [437, 7] width 55 height 15
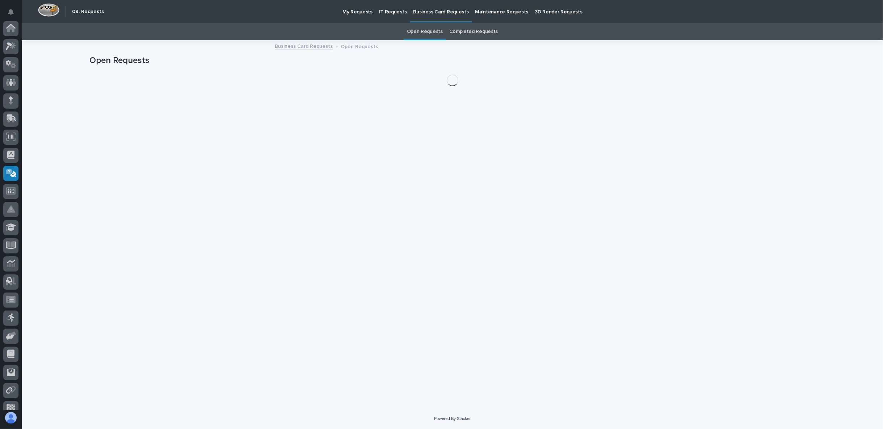
scroll to position [63, 0]
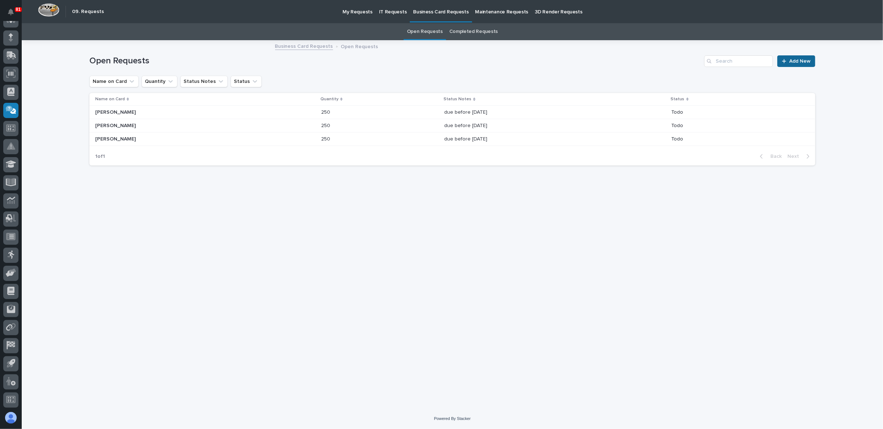
click at [800, 59] on span "Add New" at bounding box center [799, 61] width 21 height 5
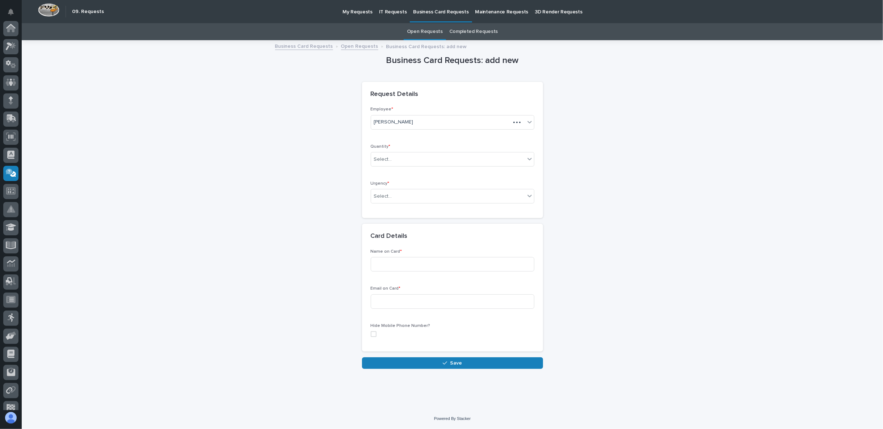
scroll to position [63, 0]
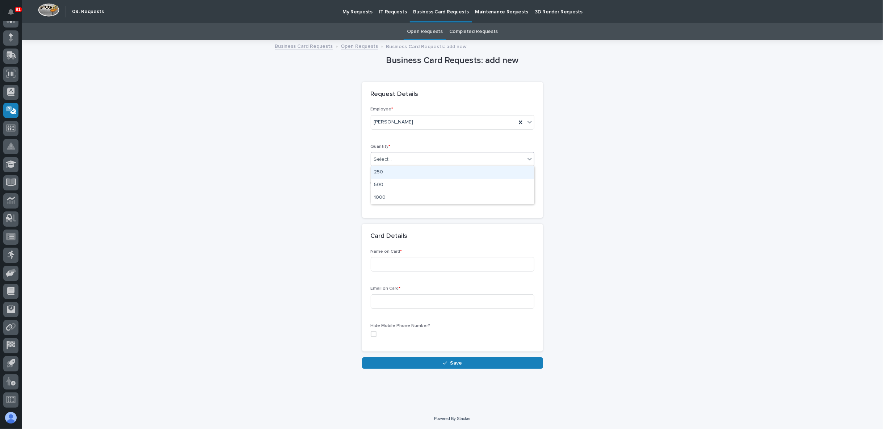
click at [433, 158] on div "Select..." at bounding box center [448, 159] width 154 height 12
click at [335, 176] on div "Business Card Requests: add new Loading... Saving… Loading... Saving… Loading..…" at bounding box center [451, 205] width 725 height 328
